Goal: Task Accomplishment & Management: Manage account settings

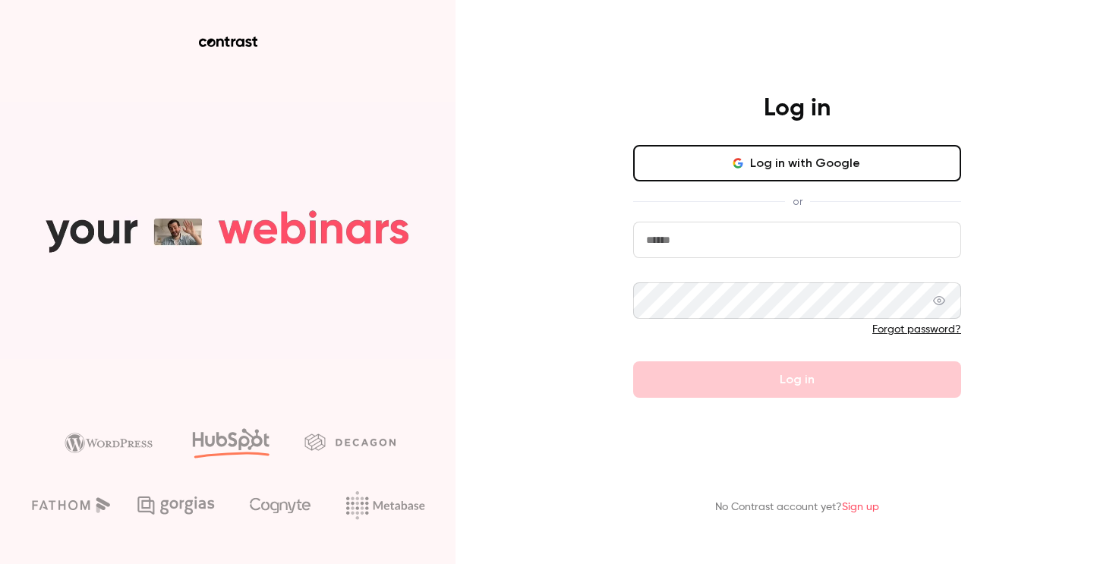
click at [706, 166] on button "Log in with Google" at bounding box center [797, 163] width 328 height 36
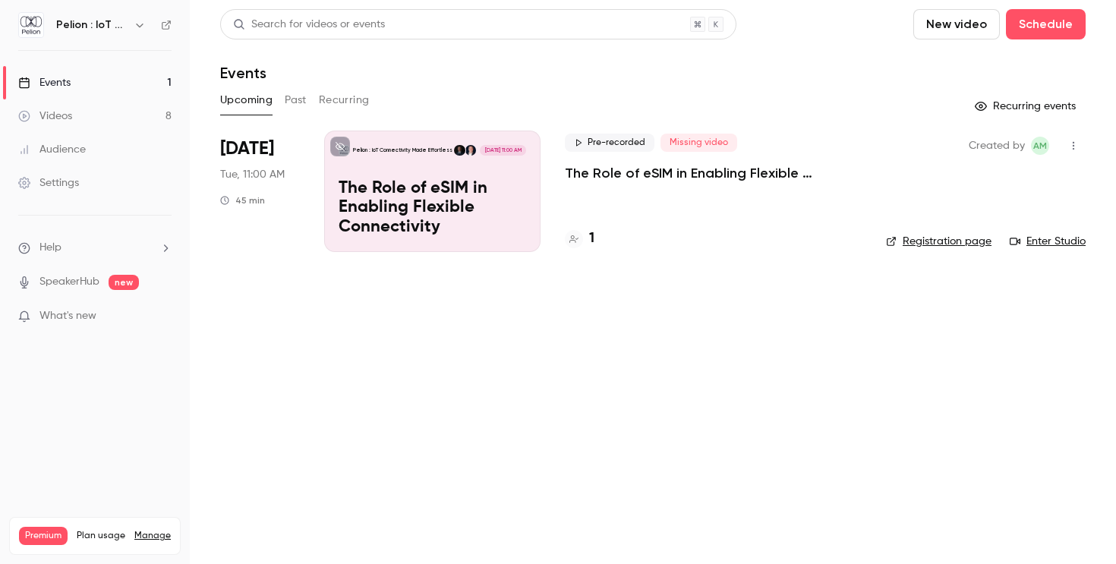
click at [49, 118] on div "Videos" at bounding box center [45, 116] width 54 height 15
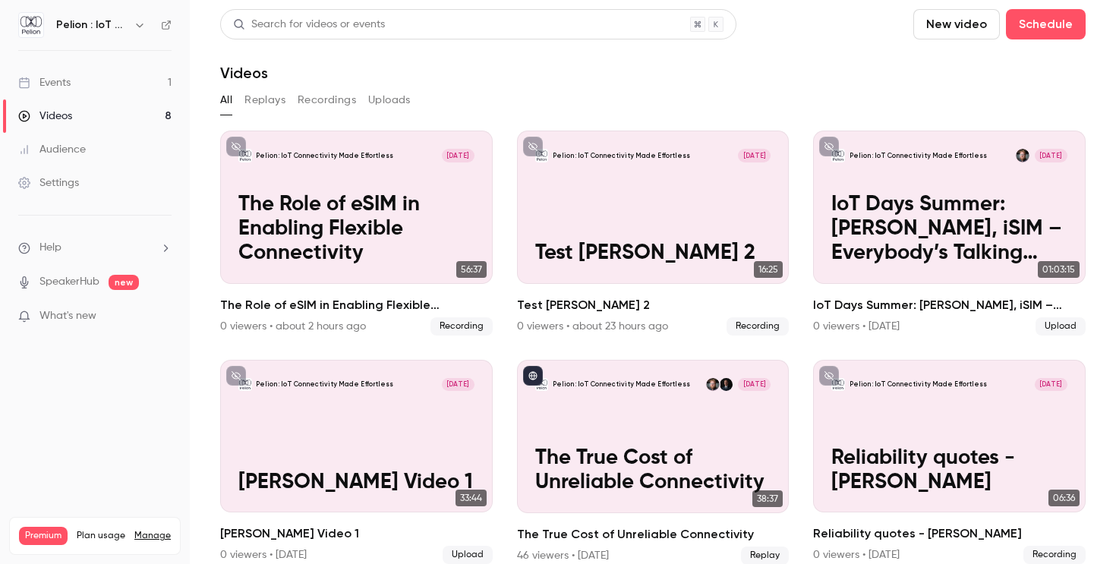
click at [82, 82] on link "Events 1" at bounding box center [95, 82] width 190 height 33
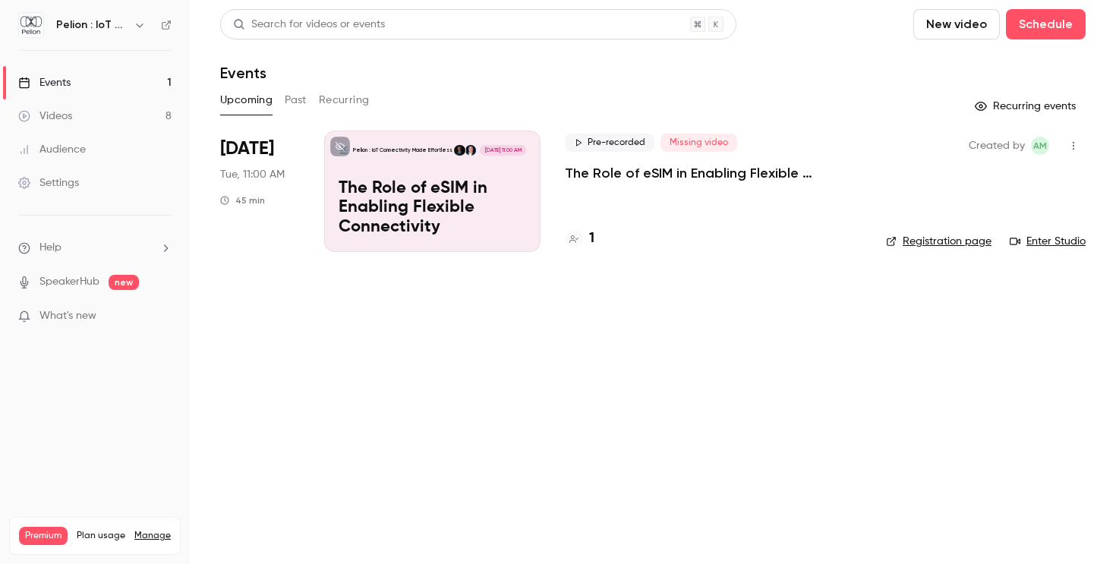
click at [162, 530] on link "Manage" at bounding box center [152, 536] width 36 height 12
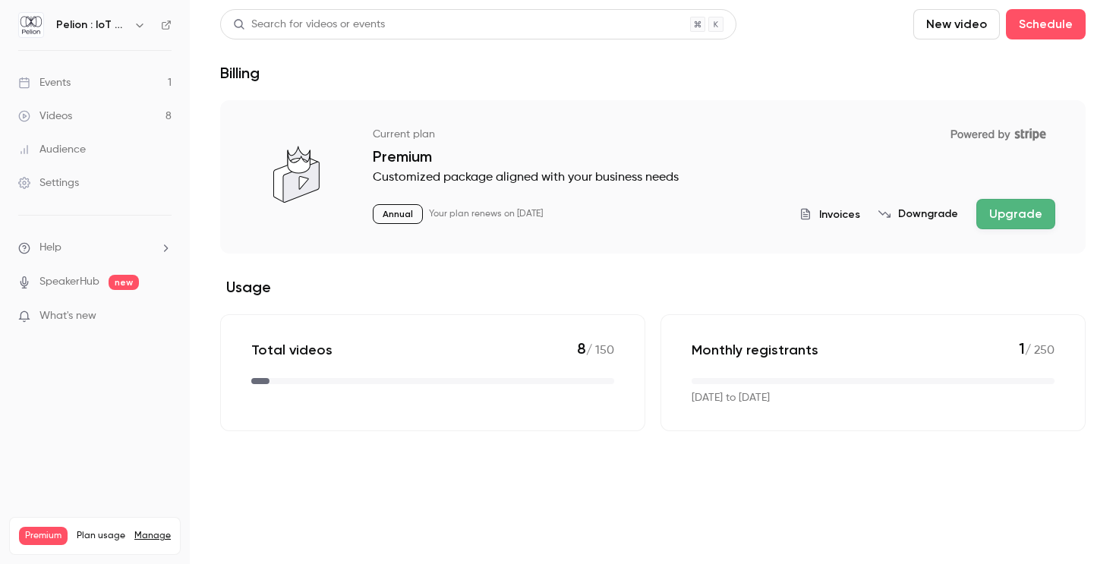
click at [143, 243] on li "Help" at bounding box center [94, 248] width 153 height 16
click at [143, 243] on div at bounding box center [558, 282] width 1116 height 564
click at [128, 191] on link "Settings" at bounding box center [95, 182] width 190 height 33
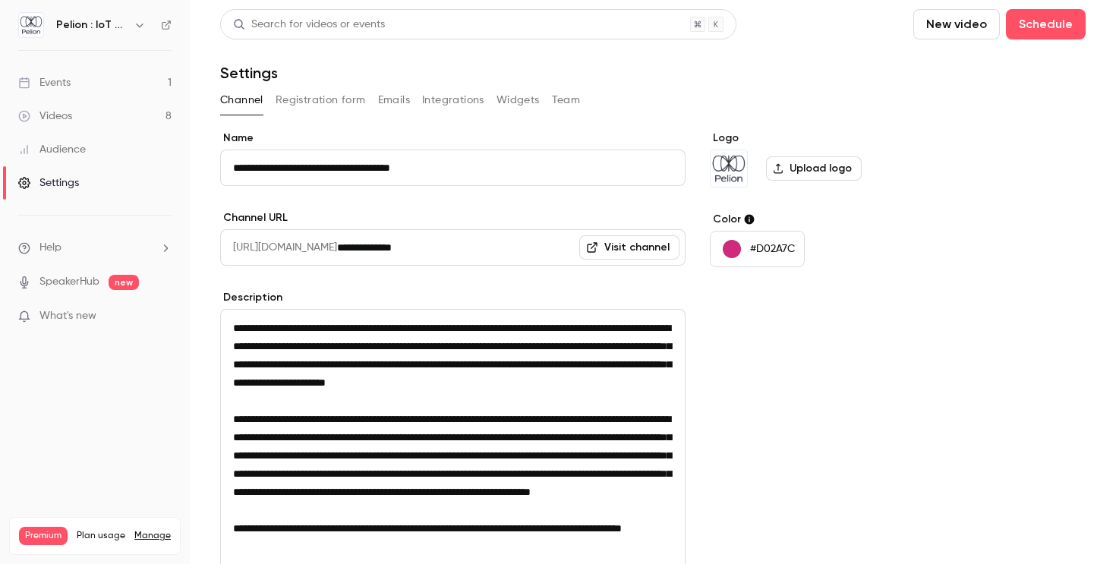
click at [570, 97] on button "Team" at bounding box center [566, 100] width 29 height 24
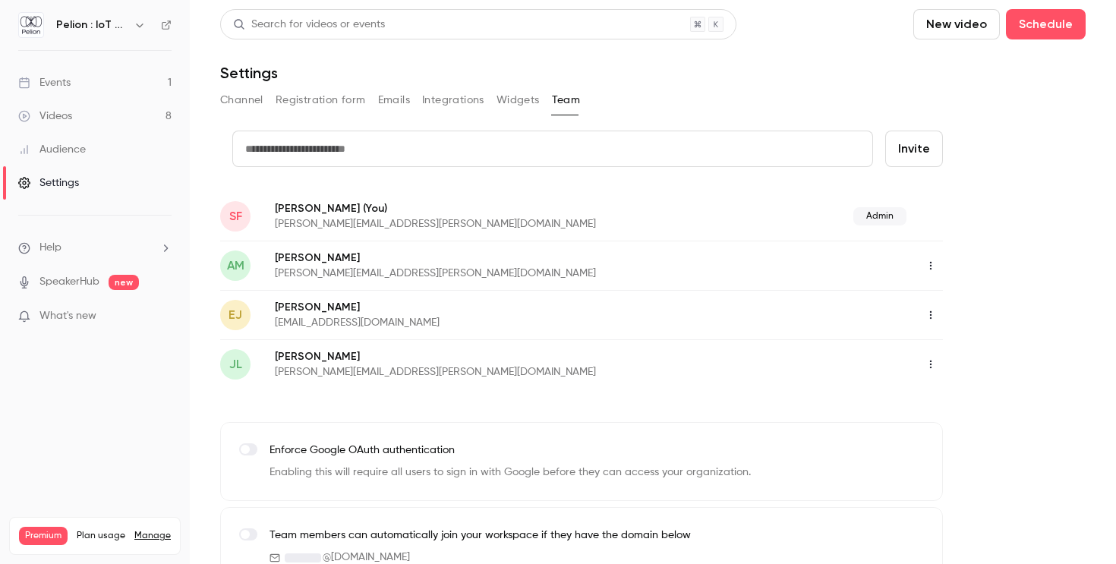
click at [517, 104] on button "Widgets" at bounding box center [517, 100] width 43 height 24
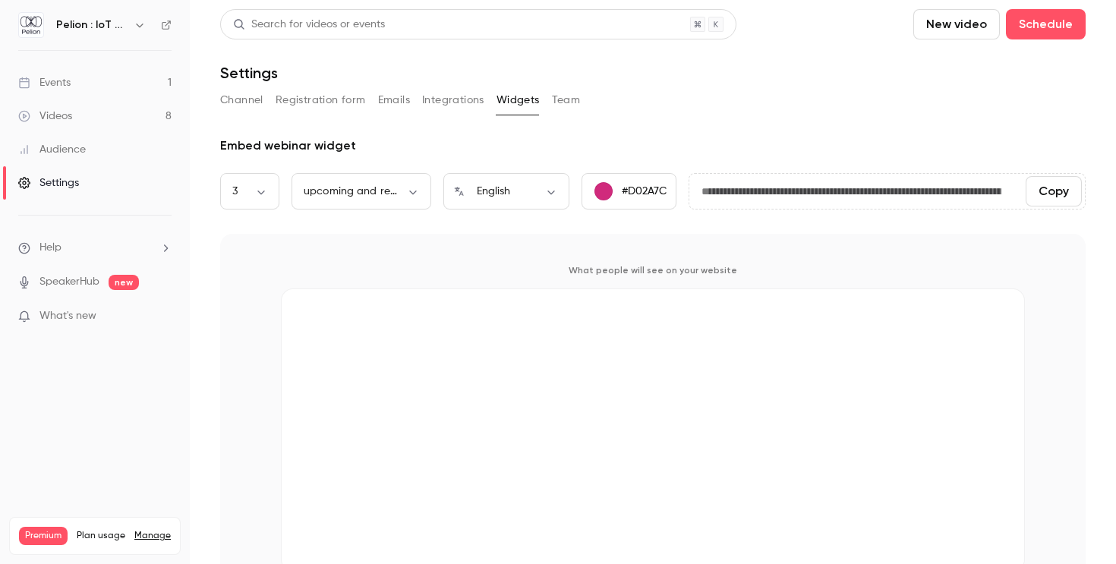
click at [583, 99] on div "Channel Registration form Emails Integrations Widgets Team" at bounding box center [652, 100] width 865 height 24
click at [565, 105] on button "Team" at bounding box center [566, 100] width 29 height 24
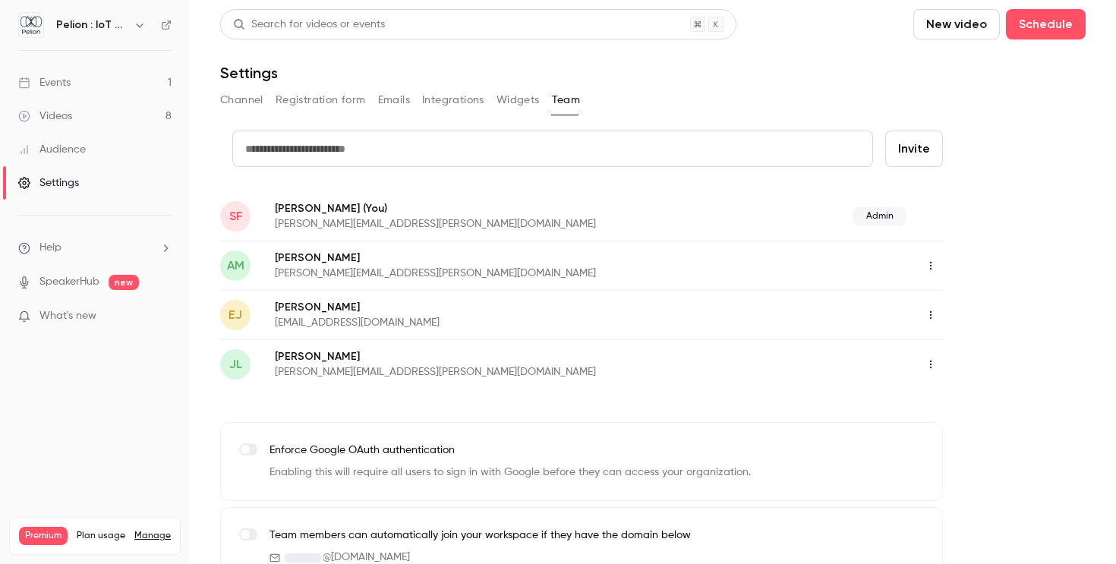
scroll to position [31, 0]
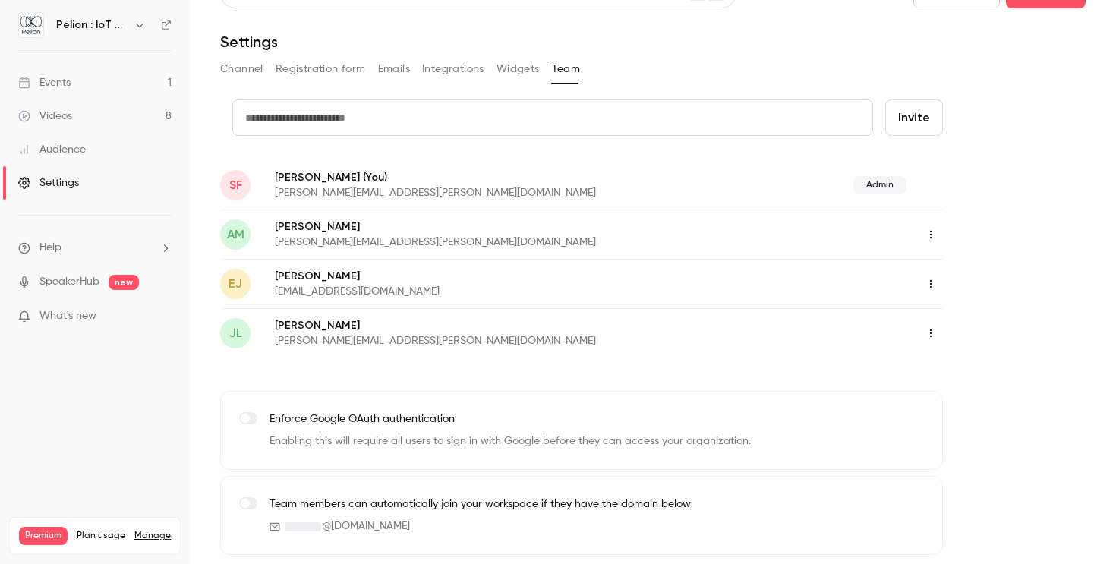
click at [680, 117] on input "text" at bounding box center [552, 117] width 640 height 36
type input "**********"
click at [902, 127] on button "Invite" at bounding box center [914, 117] width 58 height 36
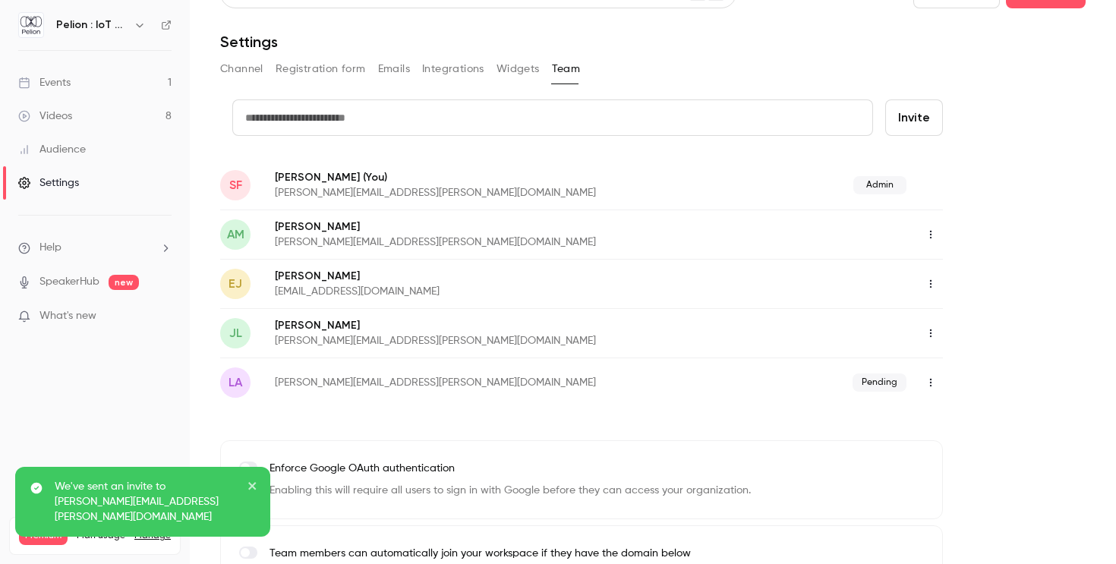
click at [248, 492] on icon "close" at bounding box center [252, 486] width 11 height 12
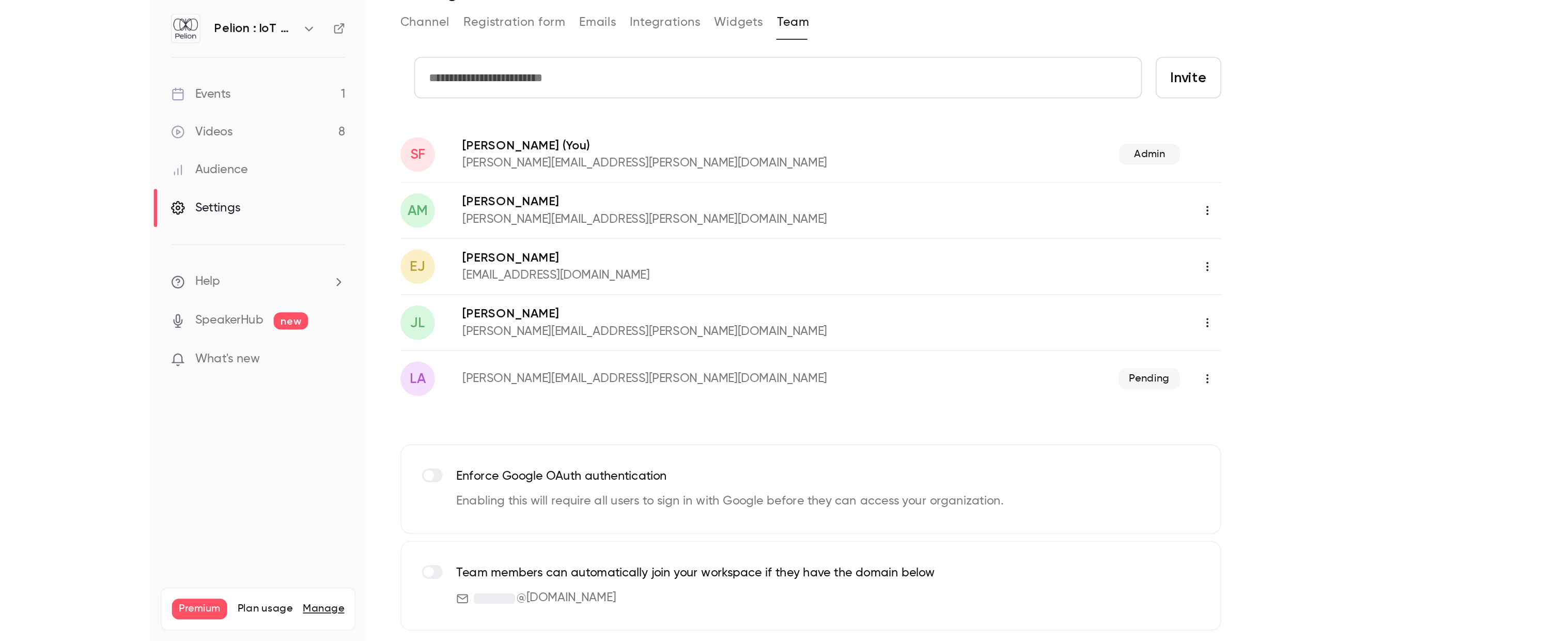
scroll to position [0, 0]
